Goal: Information Seeking & Learning: Find specific fact

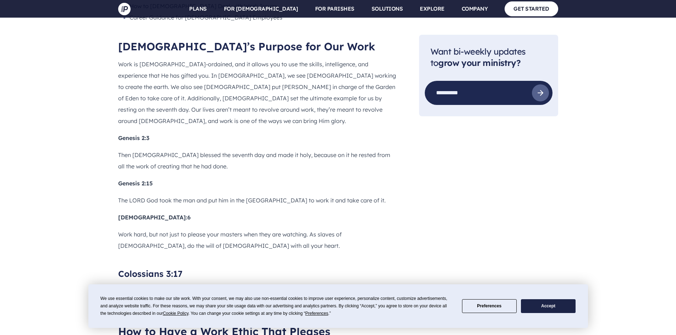
scroll to position [710, 0]
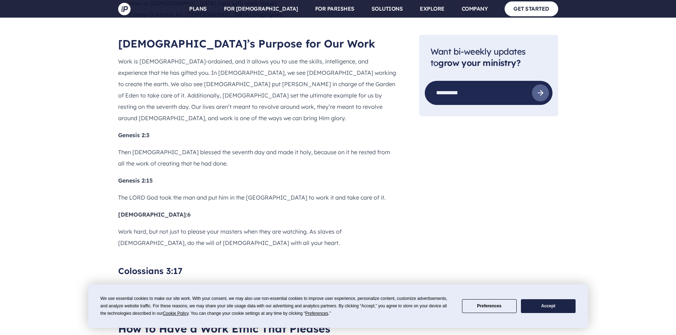
click at [269, 226] on p "Work hard, but not just to please your masters when they are watching. As slave…" at bounding box center [257, 237] width 278 height 23
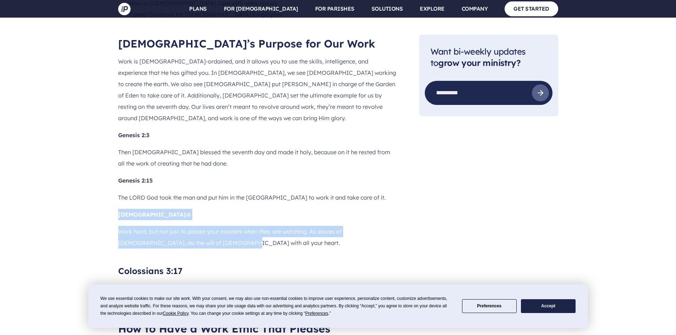
drag, startPoint x: 115, startPoint y: 164, endPoint x: 177, endPoint y: 190, distance: 66.8
copy div "[DEMOGRAPHIC_DATA]:6 Work hard, but not just to please your masters when they a…"
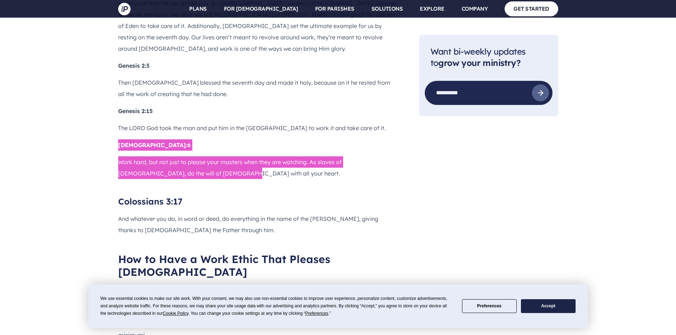
scroll to position [781, 0]
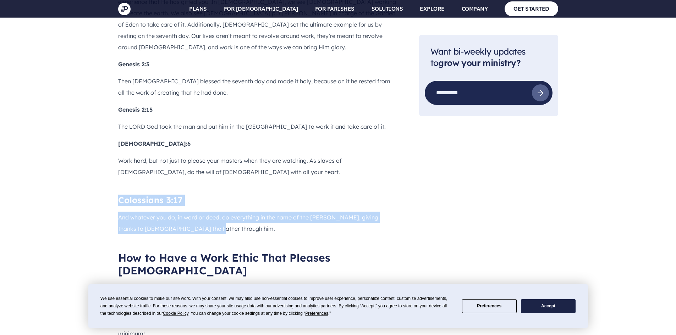
drag, startPoint x: 120, startPoint y: 149, endPoint x: 551, endPoint y: 263, distance: 446.5
copy div "Colossians 3:17 And whatever you do, in word or deed, do everything in the name…"
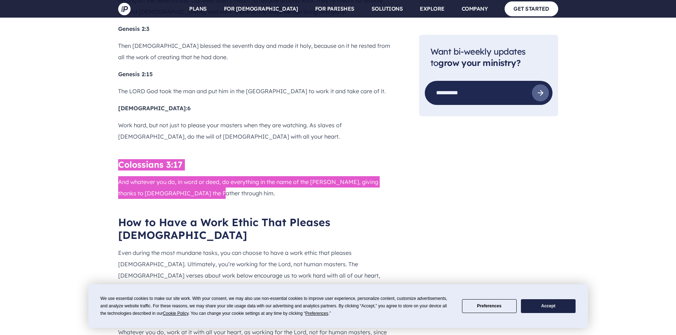
scroll to position [745, 0]
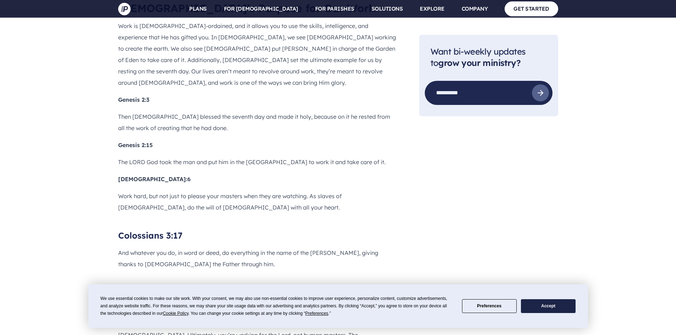
click at [202, 191] on p "Work hard, but not just to please your masters when they are watching. As slave…" at bounding box center [257, 202] width 278 height 23
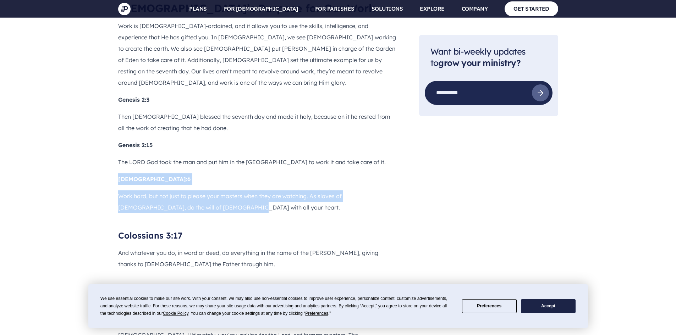
drag, startPoint x: 186, startPoint y: 157, endPoint x: 117, endPoint y: 132, distance: 72.9
copy div "[DEMOGRAPHIC_DATA]:6 Work hard, but not just to please your masters when they a…"
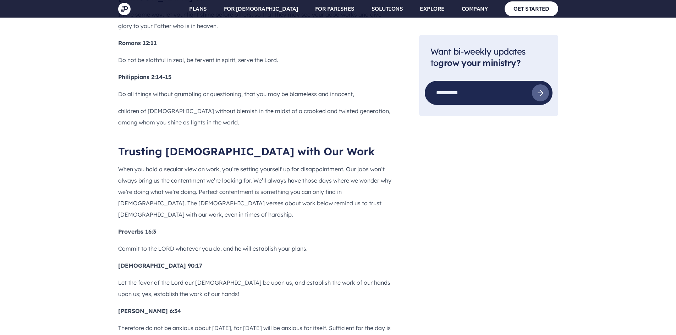
scroll to position [1704, 0]
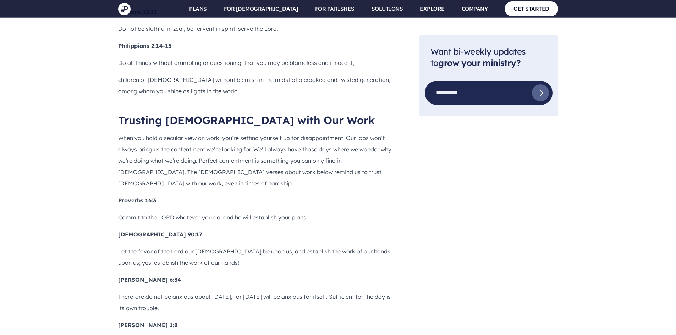
click at [310, 212] on p "Commit to the LORD whatever you do, and he will establish your plans." at bounding box center [257, 217] width 278 height 11
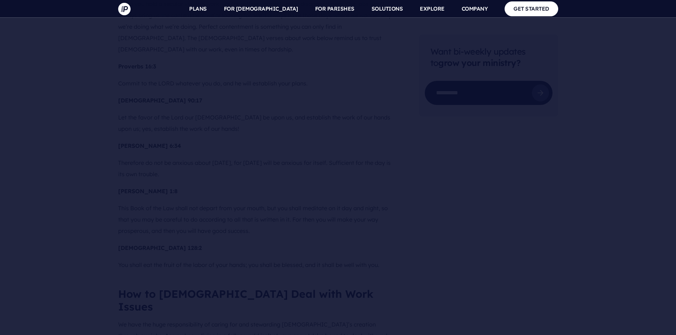
scroll to position [1846, 0]
